Goal: Information Seeking & Learning: Learn about a topic

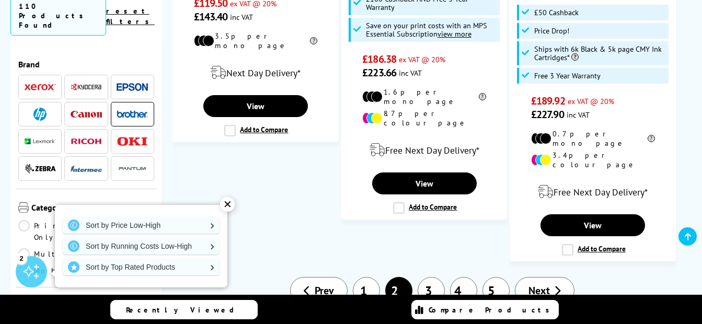
scroll to position [1651, 0]
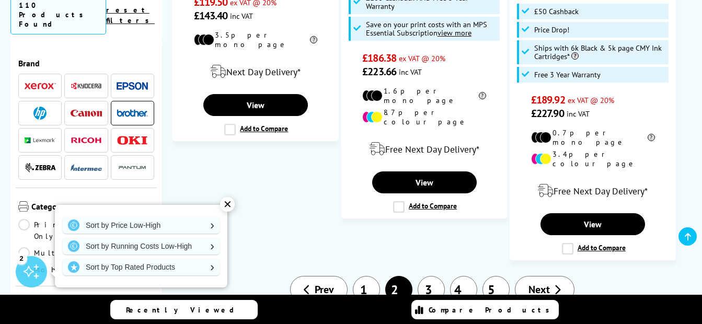
click at [539, 283] on span "Next" at bounding box center [538, 290] width 21 height 14
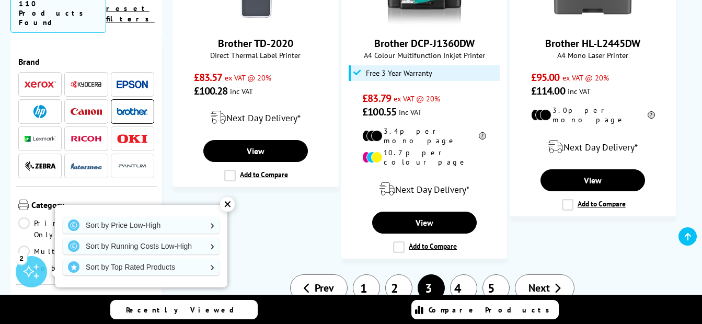
scroll to position [1505, 0]
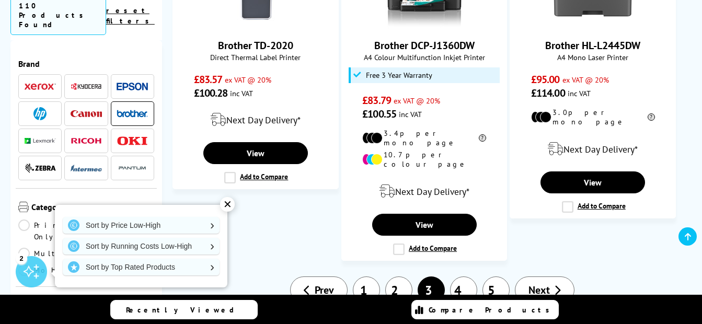
drag, startPoint x: 0, startPoint y: 0, endPoint x: 539, endPoint y: 231, distance: 586.1
click at [539, 276] on link "Next" at bounding box center [545, 289] width 60 height 27
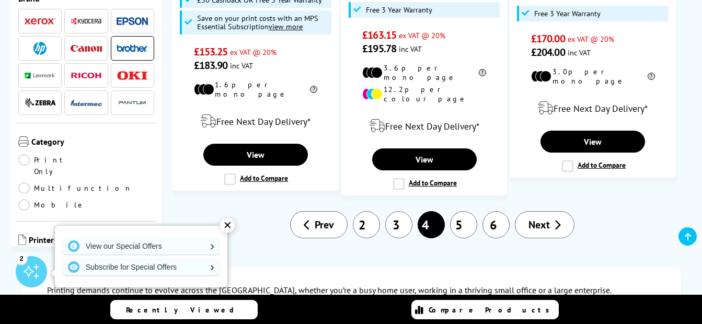
scroll to position [1547, 0]
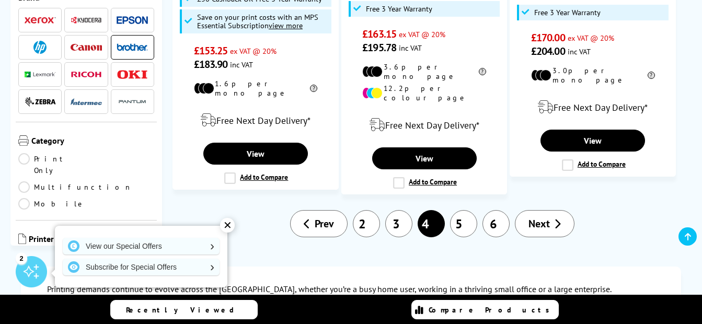
click at [465, 210] on link "5" at bounding box center [463, 223] width 27 height 27
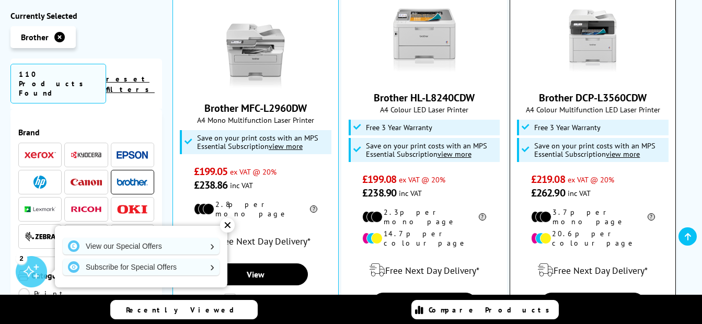
scroll to position [752, 0]
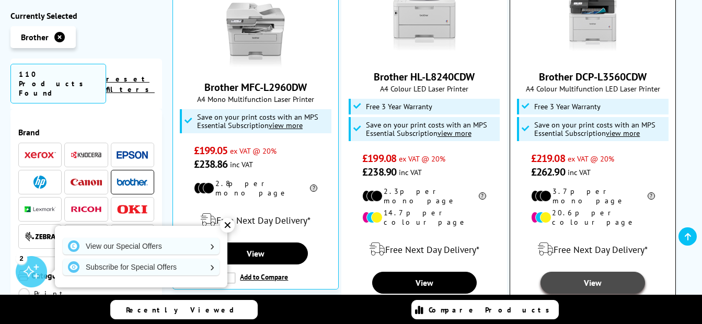
click at [591, 272] on link "View" at bounding box center [592, 283] width 105 height 22
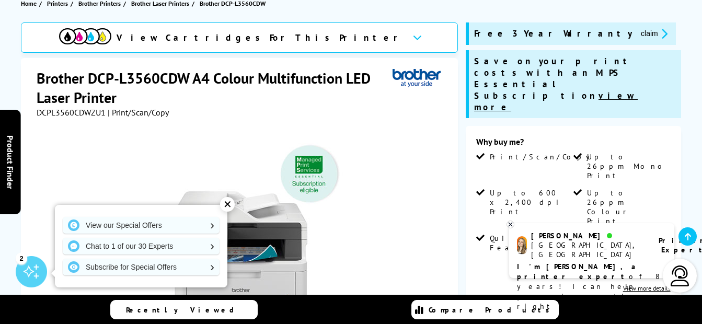
scroll to position [146, 0]
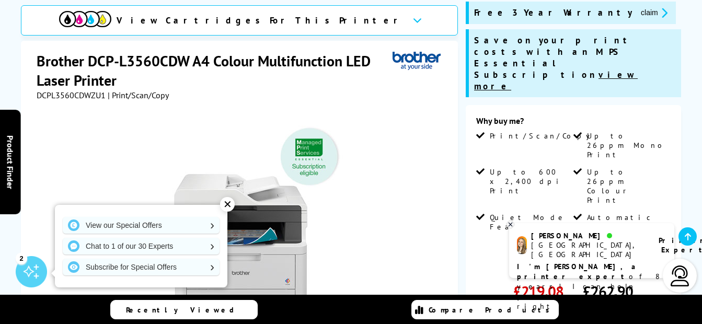
click at [226, 203] on div "✕" at bounding box center [227, 204] width 15 height 15
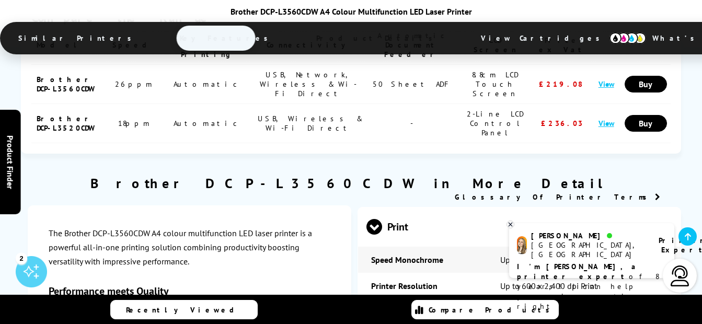
scroll to position [2654, 0]
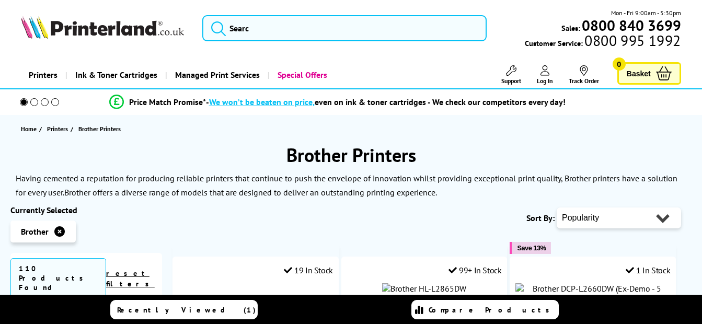
scroll to position [1526, 0]
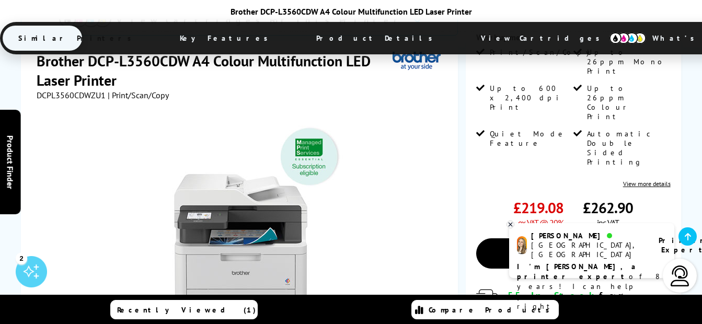
scroll to position [251, 0]
